Goal: Task Accomplishment & Management: Use online tool/utility

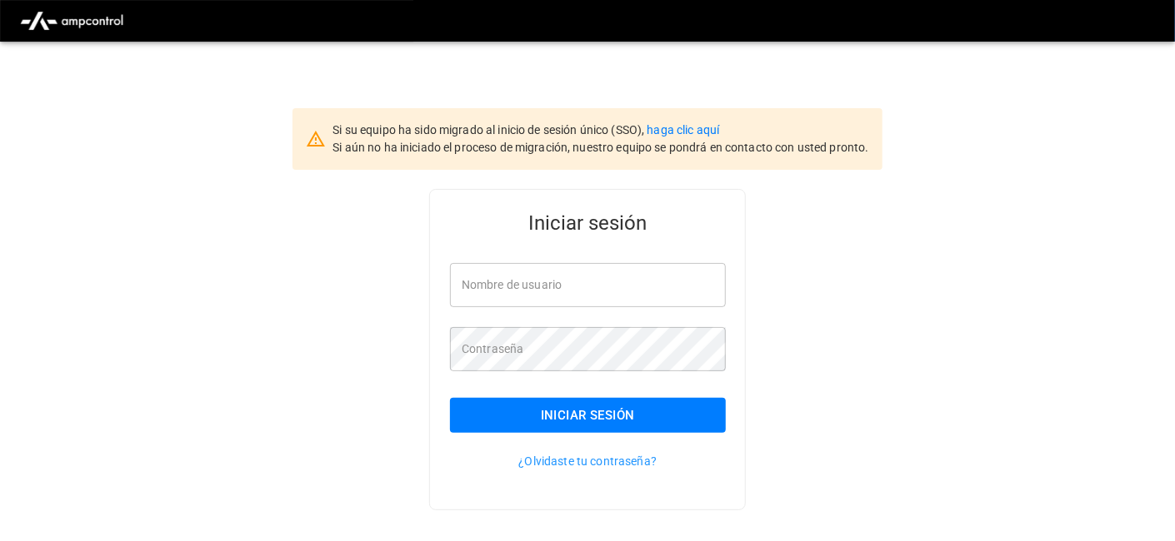
type input "**********"
click at [652, 414] on button "Iniciar sesión" at bounding box center [588, 415] width 276 height 35
